Goal: Task Accomplishment & Management: Use online tool/utility

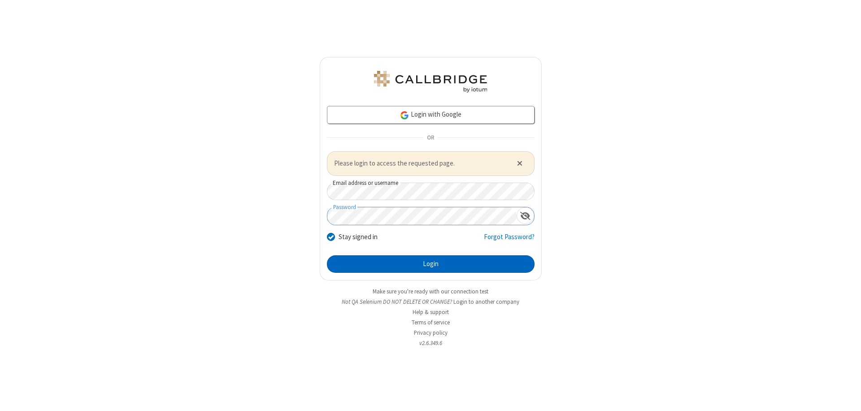
click at [431, 264] on button "Login" at bounding box center [431, 264] width 208 height 18
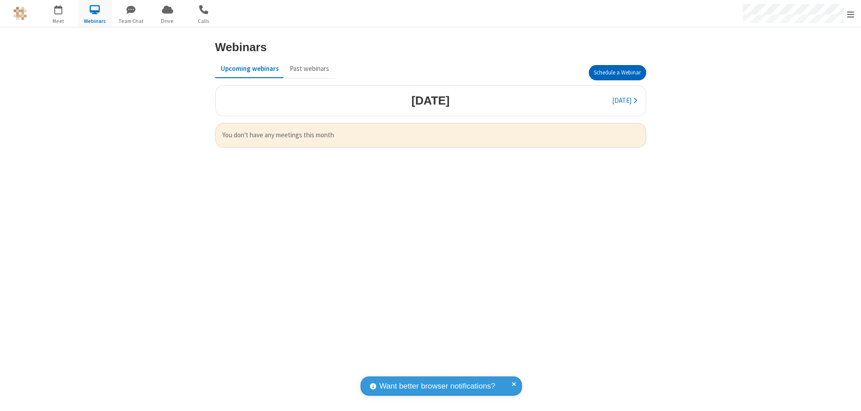
click at [617, 73] on button "Schedule a Webinar" at bounding box center [617, 72] width 57 height 15
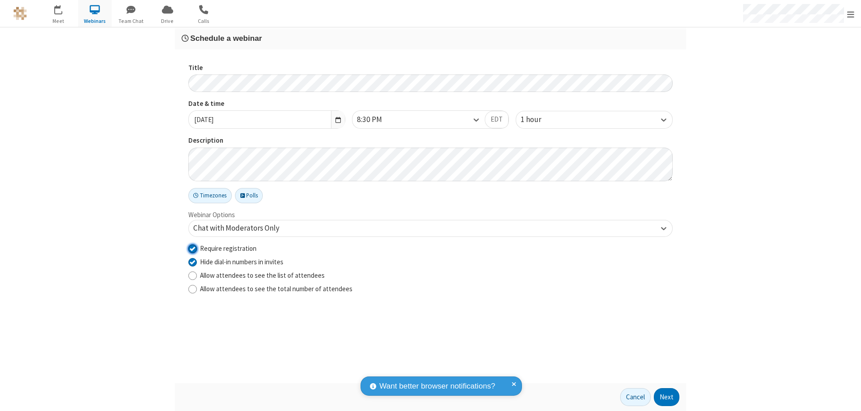
click at [192, 248] on input "Require registration" at bounding box center [192, 248] width 9 height 9
checkbox input "false"
click at [667, 397] on button "Next" at bounding box center [667, 397] width 26 height 18
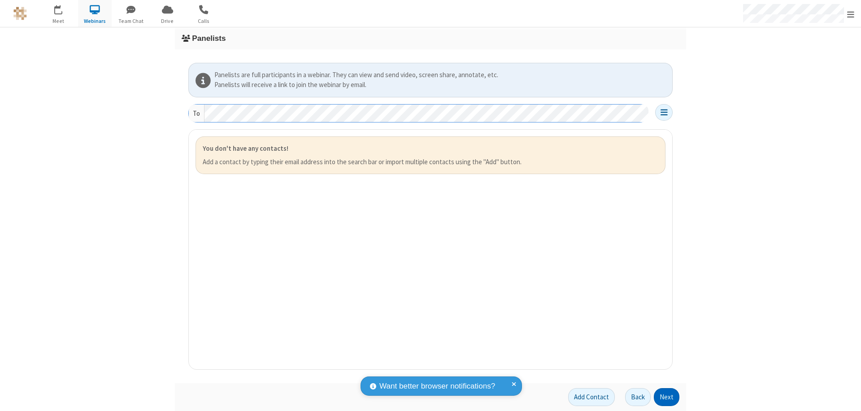
click at [667, 397] on button "Next" at bounding box center [667, 397] width 26 height 18
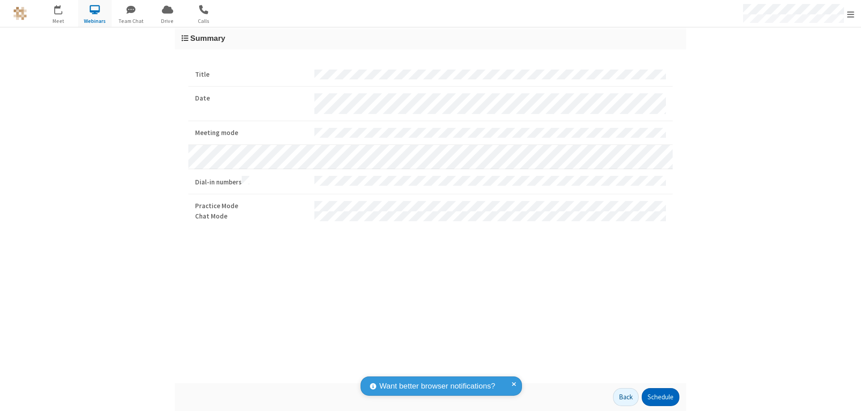
click at [660, 397] on button "Schedule" at bounding box center [661, 397] width 38 height 18
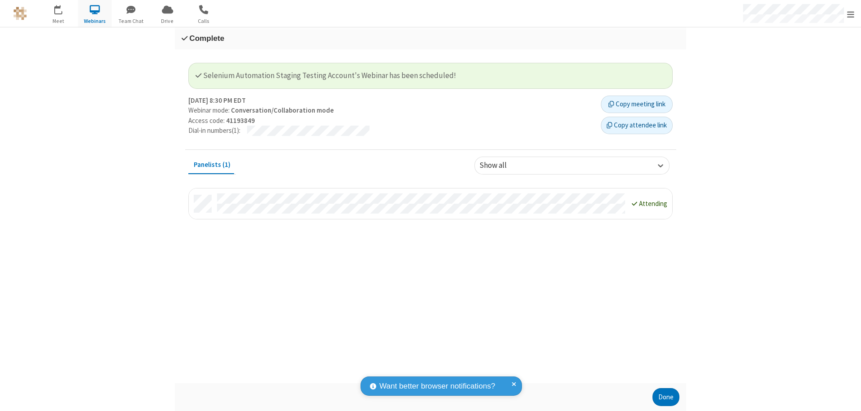
click at [666, 397] on button "Done" at bounding box center [666, 397] width 27 height 18
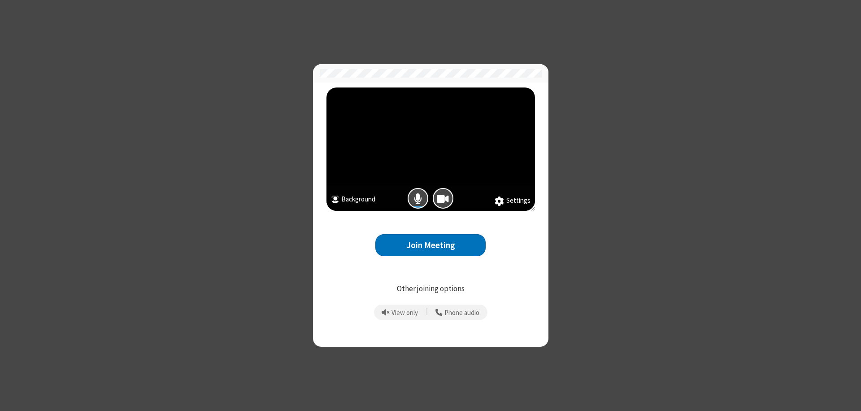
click at [431, 245] on button "Join Meeting" at bounding box center [430, 245] width 110 height 22
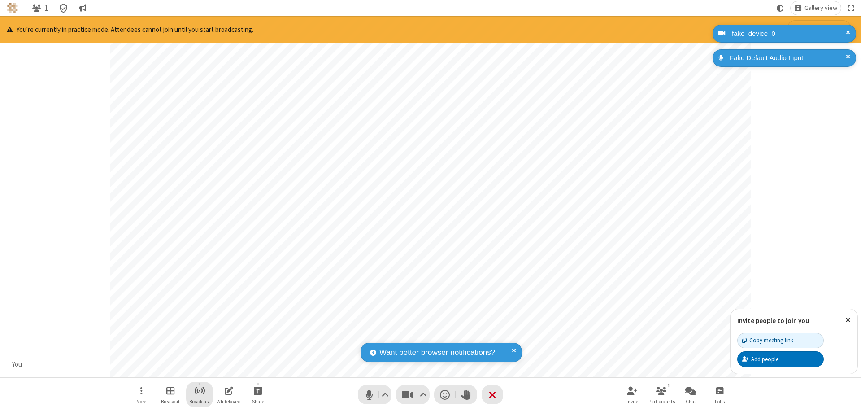
click at [199, 390] on span "Start broadcast" at bounding box center [199, 390] width 11 height 11
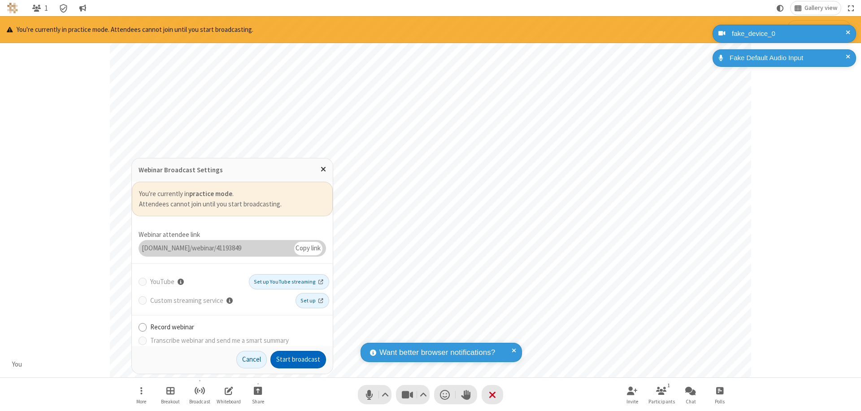
click at [298, 359] on button "Start broadcast" at bounding box center [298, 360] width 56 height 18
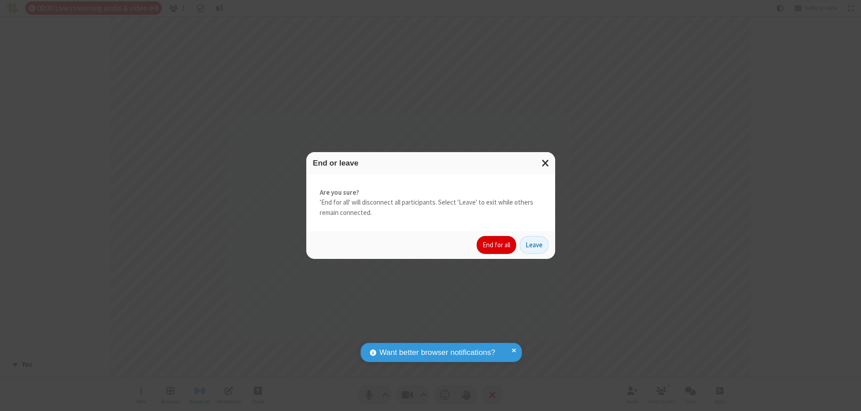
click at [497, 245] on button "End for all" at bounding box center [496, 245] width 39 height 18
